Goal: Find specific page/section: Find specific page/section

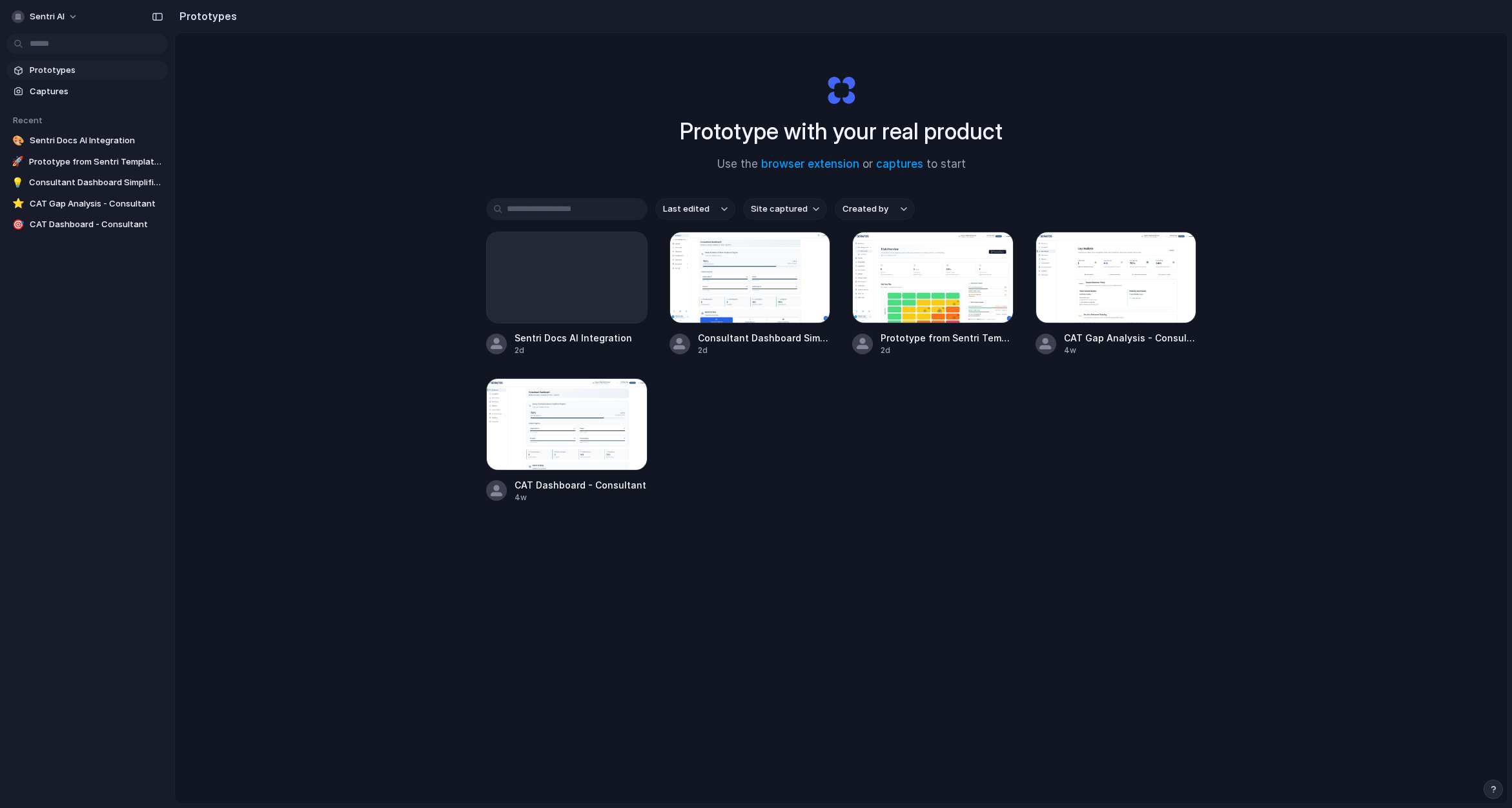
click at [331, 299] on div "Prototype with your real product Use the browser extension or captures to start…" at bounding box center [841, 452] width 1332 height 839
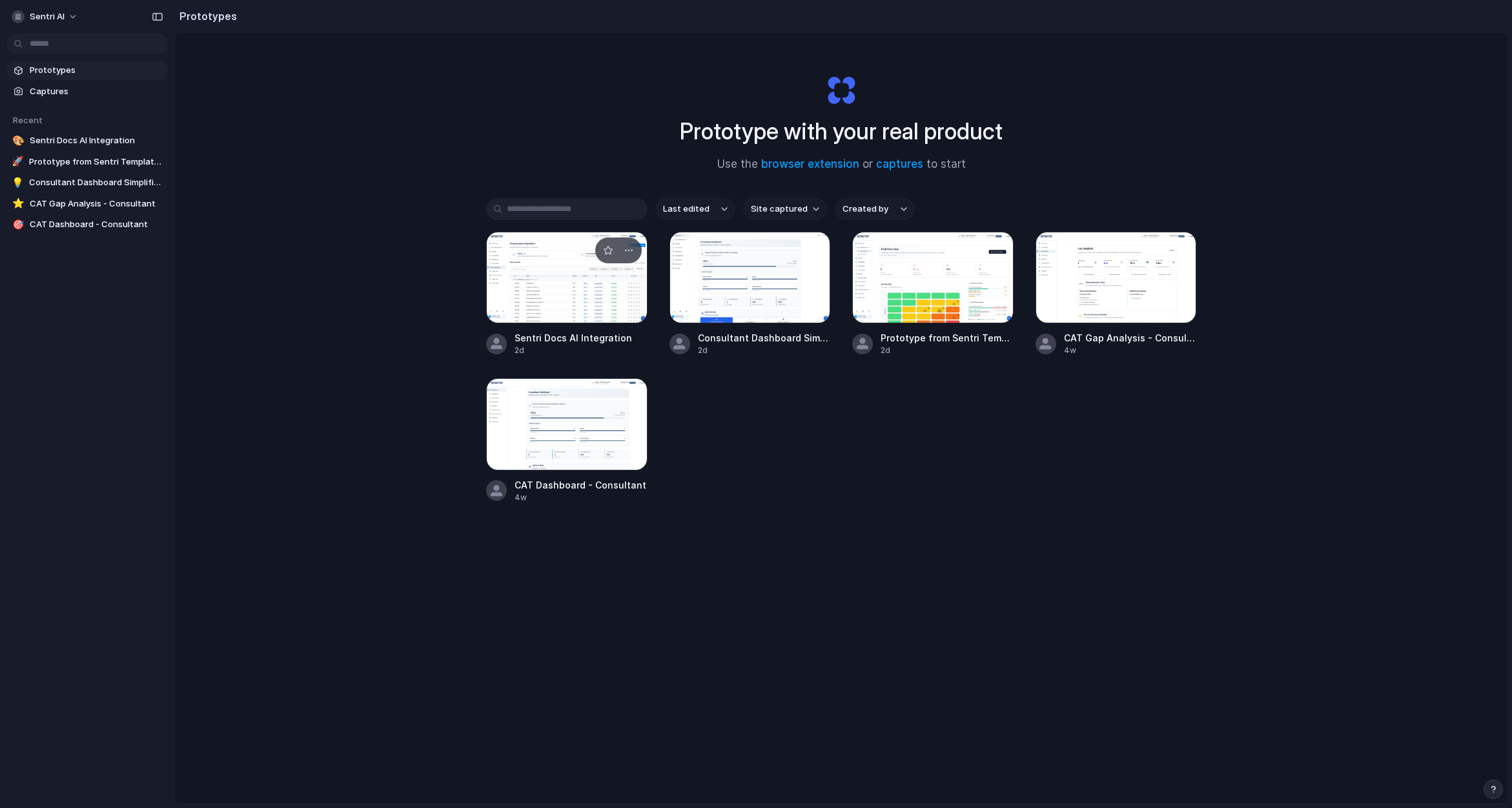
click at [547, 290] on div at bounding box center [566, 277] width 161 height 92
click at [574, 274] on div at bounding box center [566, 277] width 161 height 92
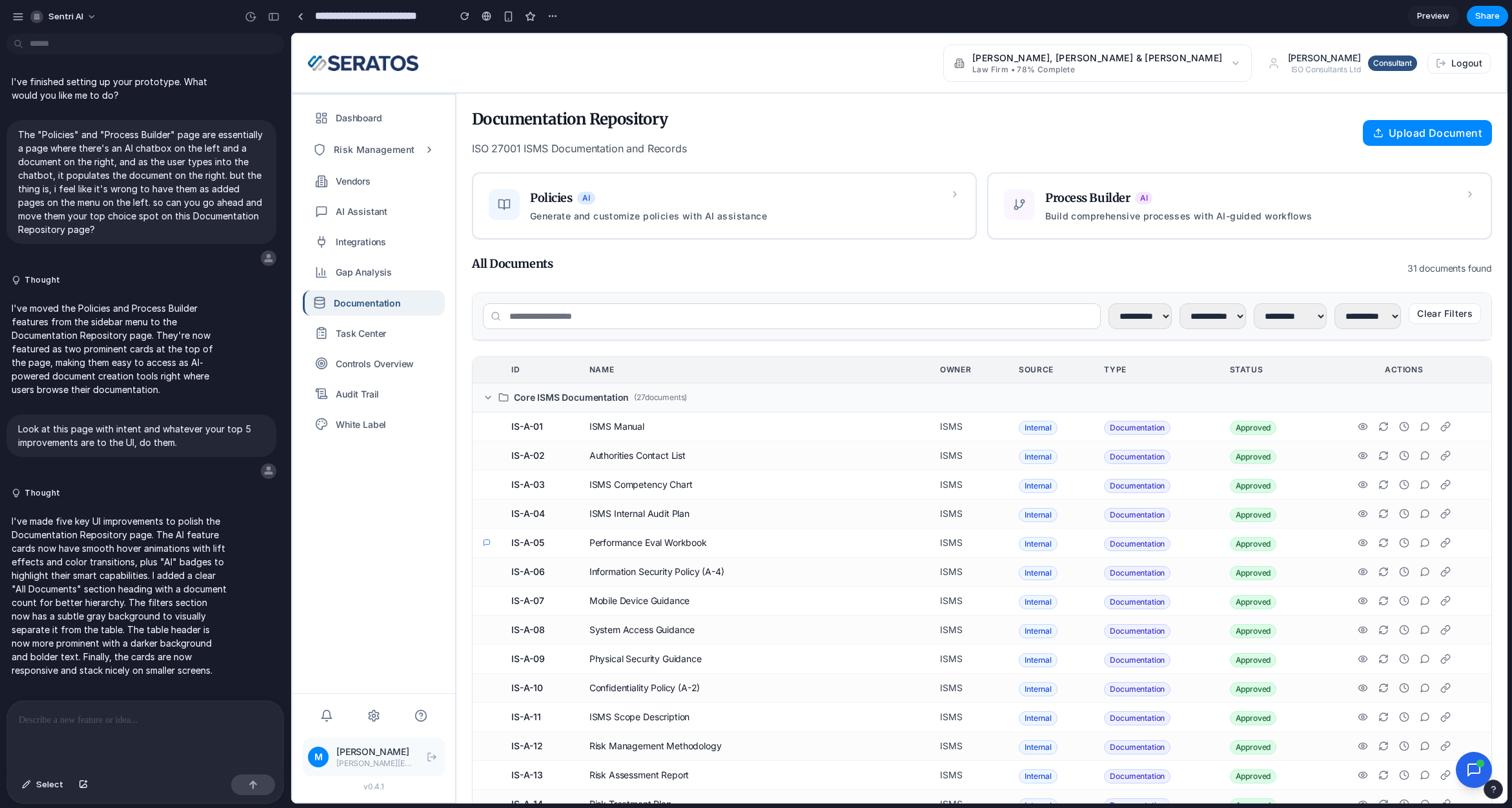
click at [129, 713] on p at bounding box center [145, 720] width 253 height 16
click at [531, 399] on div "Core ISMS Documentation ( 27 documents)" at bounding box center [982, 398] width 998 height 13
click at [493, 398] on icon at bounding box center [488, 398] width 11 height 11
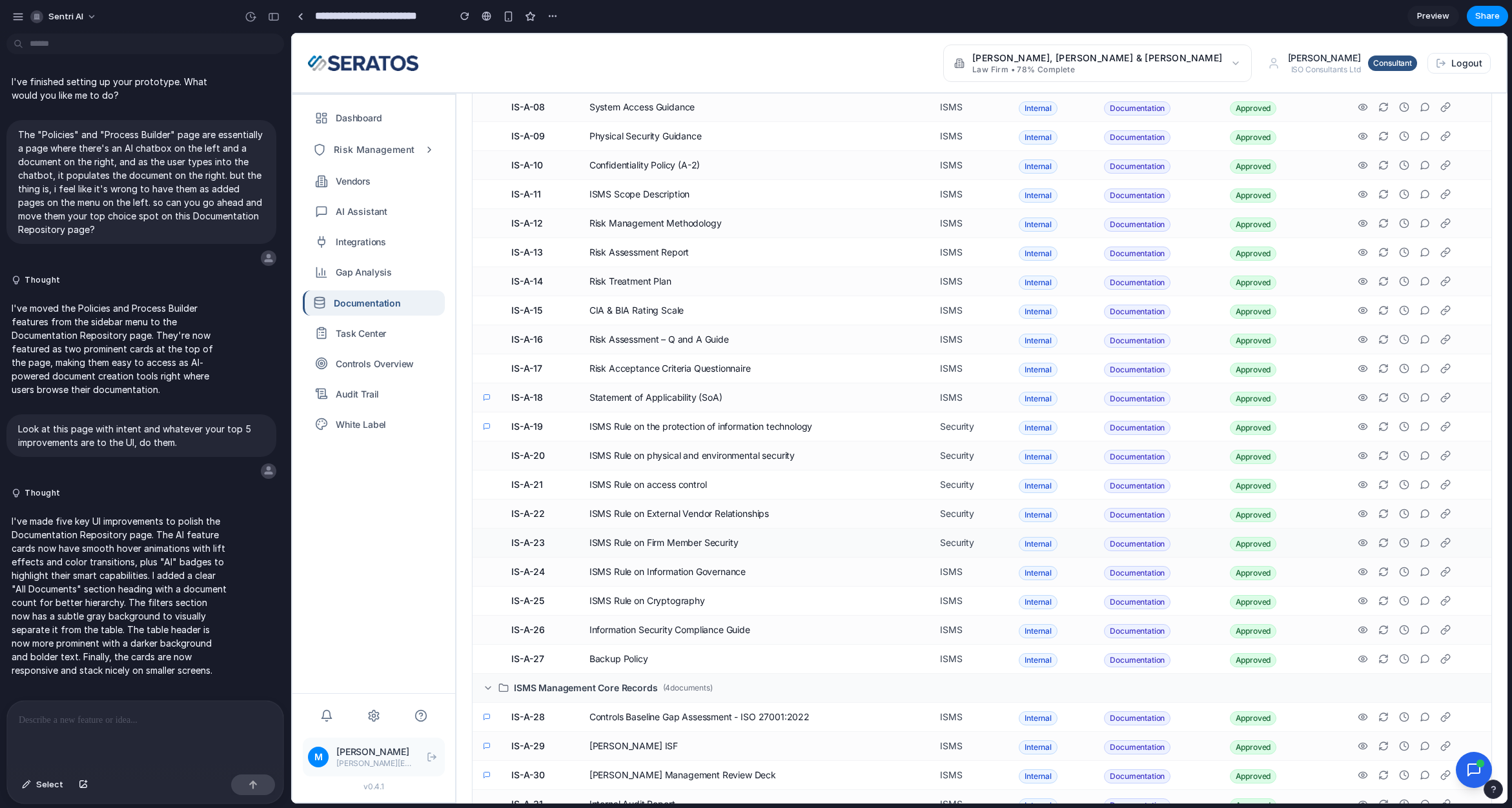
scroll to position [554, 0]
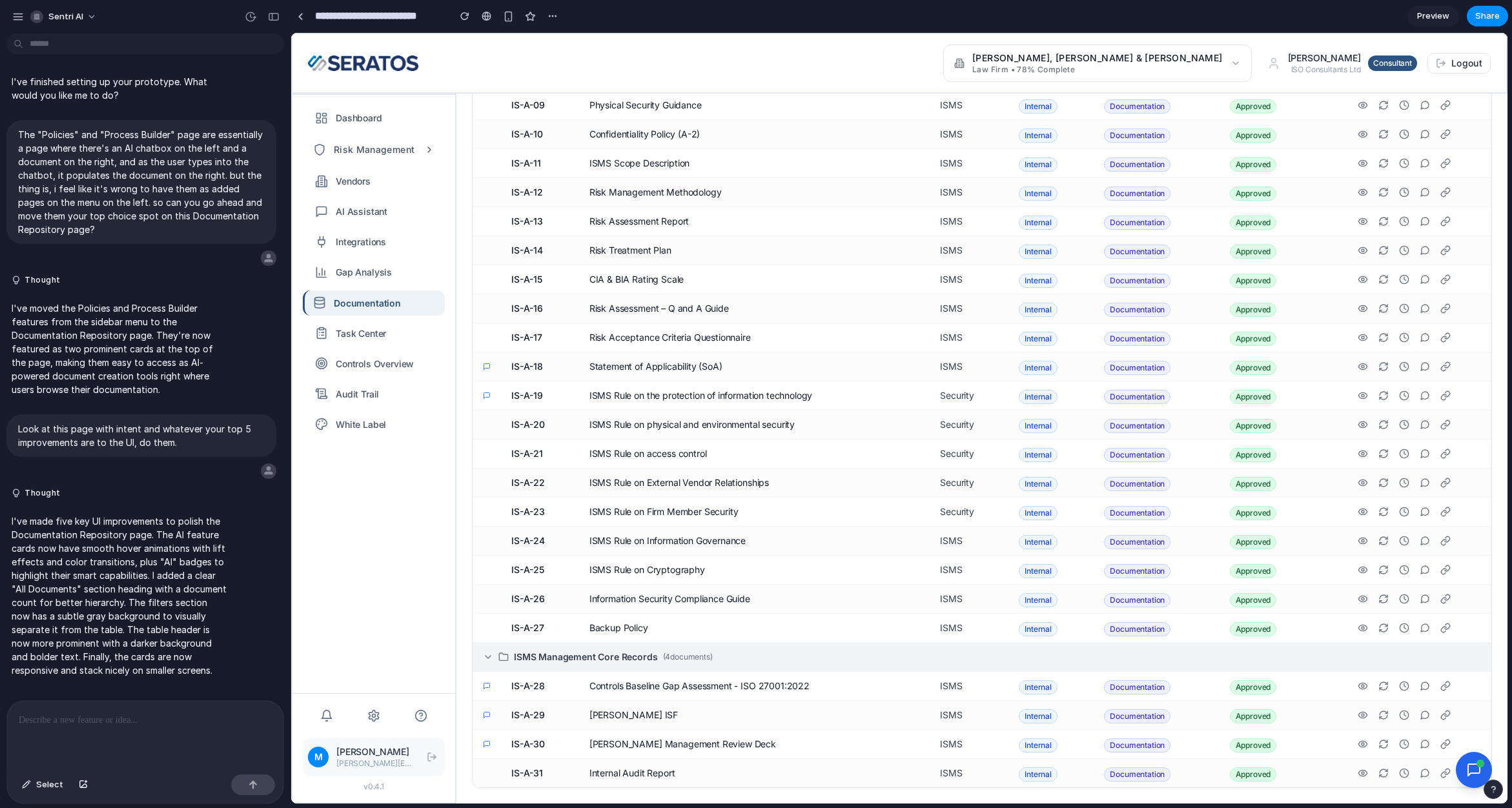
click at [494, 659] on div "ISMS Management Core Records ( 4 documents)" at bounding box center [982, 657] width 998 height 13
click at [119, 718] on p at bounding box center [145, 720] width 253 height 16
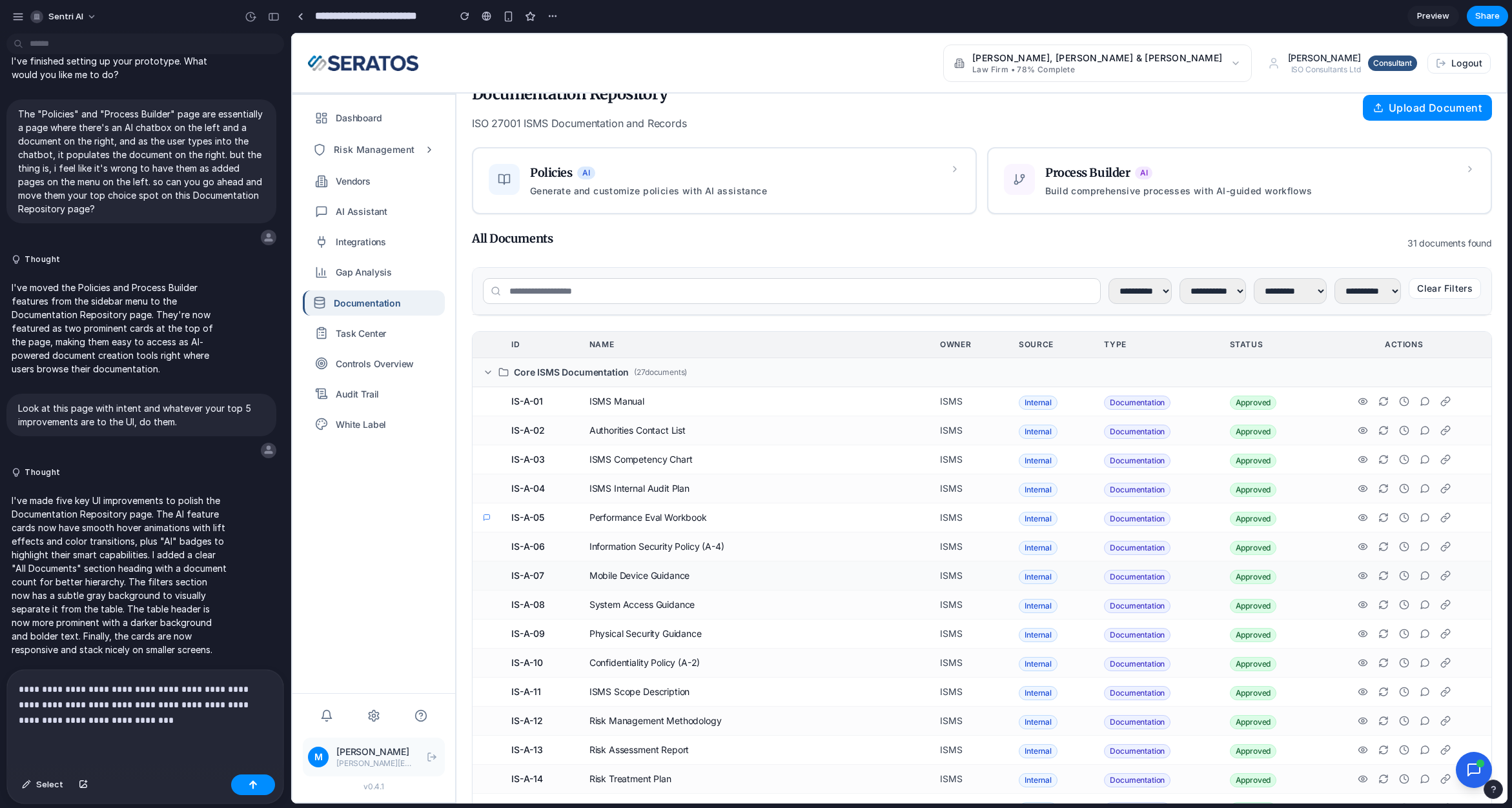
scroll to position [0, 0]
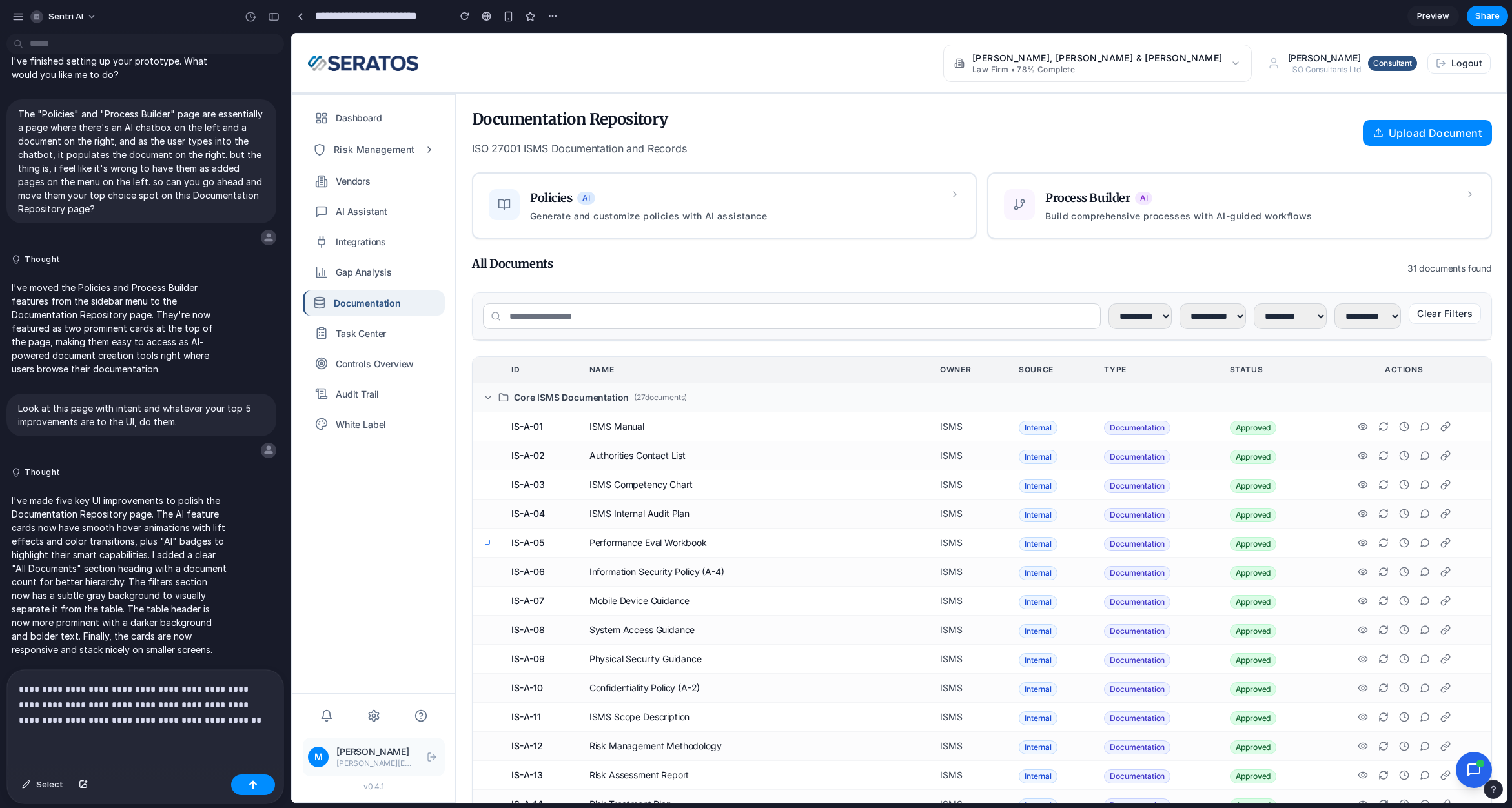
click at [242, 716] on p "**********" at bounding box center [142, 705] width 248 height 47
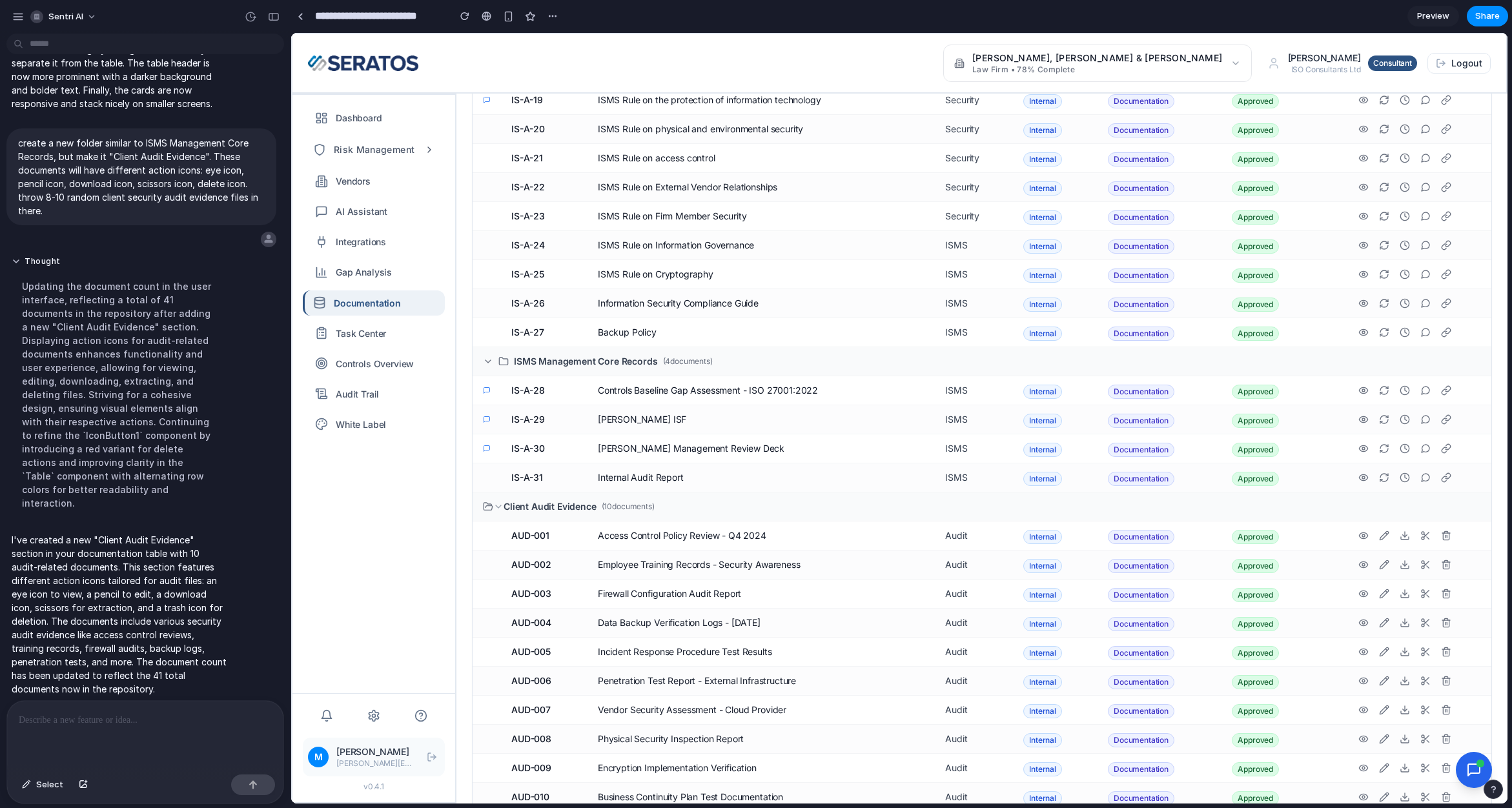
scroll to position [873, 0]
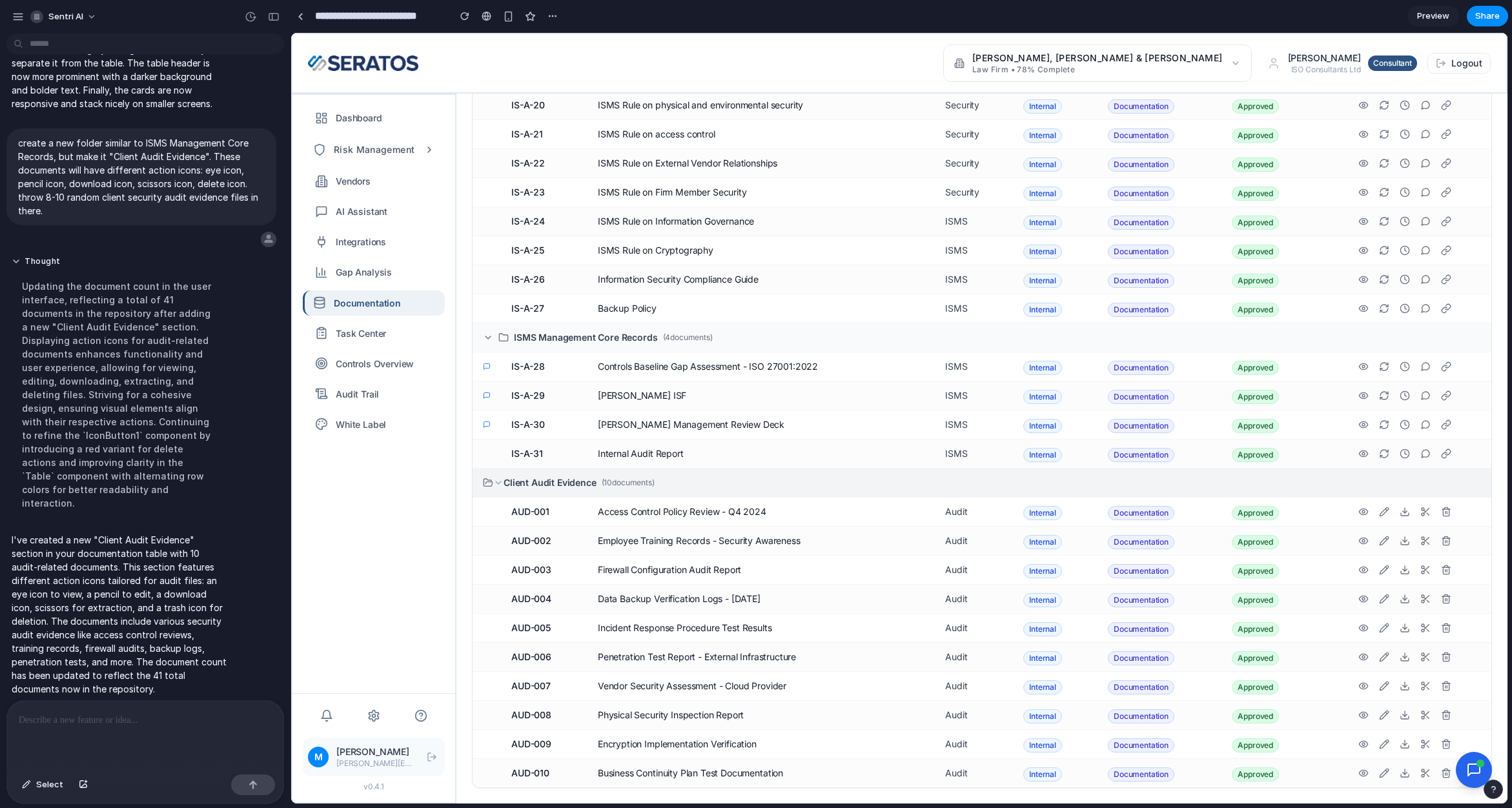
click at [529, 482] on div "Client Audit Evidence ( 10 documents)" at bounding box center [982, 483] width 998 height 13
click at [489, 337] on icon at bounding box center [488, 338] width 11 height 11
